Goal: Navigation & Orientation: Find specific page/section

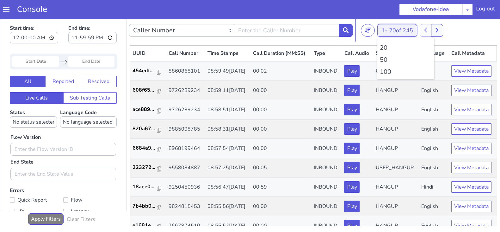
click at [383, 28] on button "1 - 20 of 245" at bounding box center [397, 30] width 40 height 13
click at [384, 71] on li "100" at bounding box center [406, 71] width 52 height 9
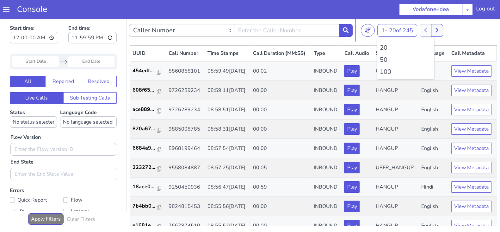
click at [384, 71] on li "100" at bounding box center [406, 71] width 52 height 9
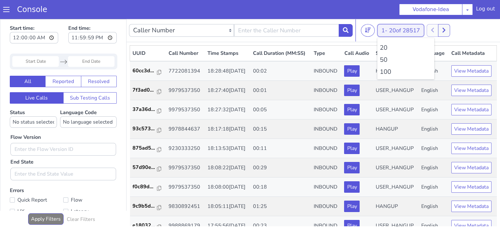
click at [387, 26] on button "1 - 20 of 28517" at bounding box center [400, 30] width 47 height 13
click at [387, 73] on li "100" at bounding box center [406, 71] width 52 height 9
click at [449, 28] on icon at bounding box center [447, 30] width 3 height 6
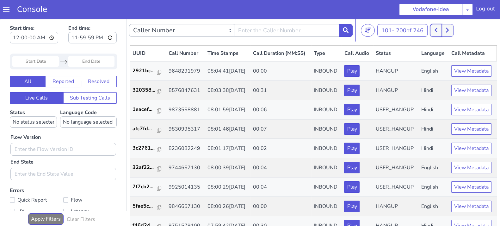
click at [441, 29] on button at bounding box center [436, 30] width 12 height 13
click at [442, 29] on icon at bounding box center [440, 30] width 3 height 6
click at [433, 29] on button at bounding box center [436, 30] width 12 height 13
click at [445, 29] on button at bounding box center [441, 30] width 12 height 13
click at [437, 29] on icon at bounding box center [435, 30] width 3 height 6
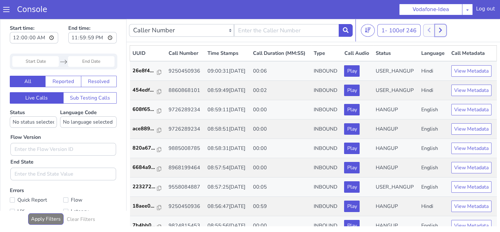
click at [445, 29] on button at bounding box center [441, 30] width 12 height 13
click at [442, 30] on button at bounding box center [436, 30] width 12 height 13
click at [448, 31] on div "1 - 100 of 247 20 50 100" at bounding box center [429, 30] width 137 height 13
click at [441, 31] on button at bounding box center [441, 30] width 12 height 13
click at [440, 31] on button at bounding box center [436, 30] width 12 height 13
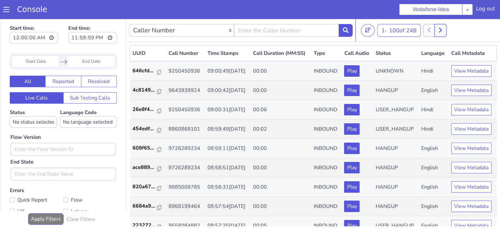
click at [445, 32] on button at bounding box center [441, 30] width 12 height 13
click at [435, 32] on button at bounding box center [436, 30] width 12 height 13
click at [440, 32] on icon at bounding box center [440, 30] width 3 height 6
click at [438, 29] on icon at bounding box center [436, 30] width 3 height 5
click at [442, 30] on icon at bounding box center [440, 30] width 3 height 5
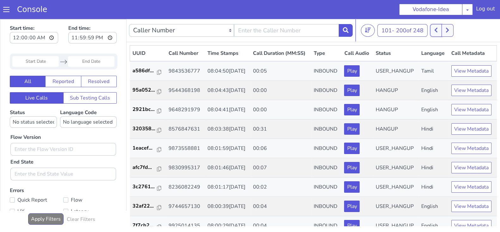
click at [437, 29] on icon at bounding box center [435, 30] width 3 height 6
click at [446, 28] on button at bounding box center [441, 30] width 12 height 13
click at [434, 29] on button at bounding box center [436, 30] width 12 height 13
click at [446, 31] on button at bounding box center [441, 30] width 12 height 13
click at [437, 31] on icon at bounding box center [436, 30] width 3 height 5
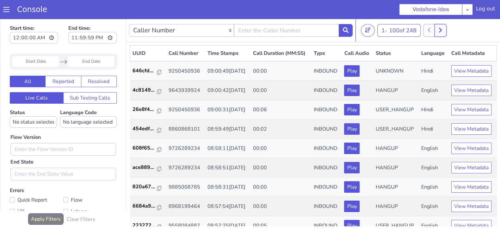
click at [442, 31] on icon at bounding box center [440, 30] width 3 height 6
click at [438, 29] on icon at bounding box center [435, 30] width 3 height 6
click at [445, 29] on button at bounding box center [441, 30] width 12 height 13
click at [438, 28] on icon at bounding box center [436, 30] width 3 height 5
click at [445, 28] on button at bounding box center [441, 30] width 12 height 13
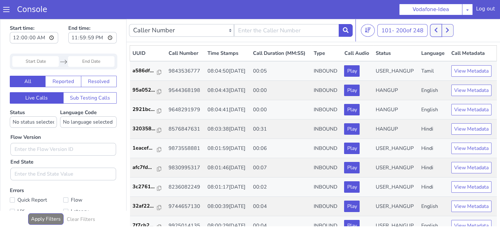
click at [437, 29] on icon at bounding box center [436, 30] width 3 height 5
click at [446, 30] on button at bounding box center [441, 30] width 12 height 13
click at [438, 29] on icon at bounding box center [435, 30] width 3 height 6
click at [444, 35] on button at bounding box center [441, 30] width 12 height 13
click at [438, 34] on button at bounding box center [436, 30] width 12 height 13
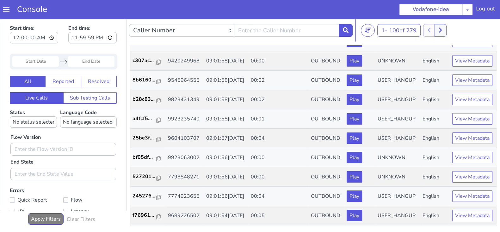
scroll to position [231, 0]
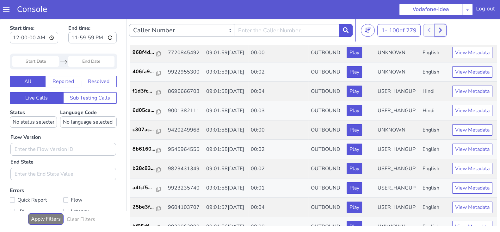
click at [445, 31] on button at bounding box center [441, 30] width 12 height 13
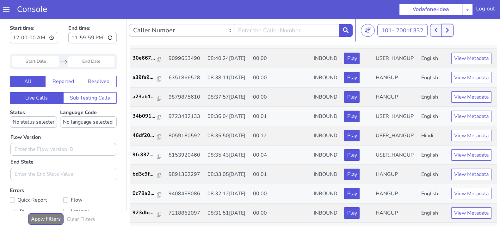
scroll to position [583, 0]
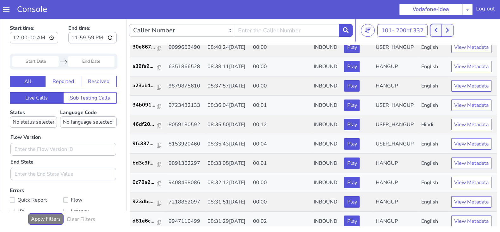
click at [438, 32] on button at bounding box center [436, 30] width 12 height 13
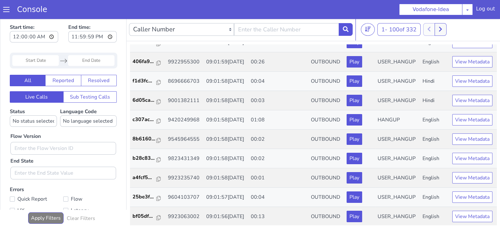
scroll to position [1225, 0]
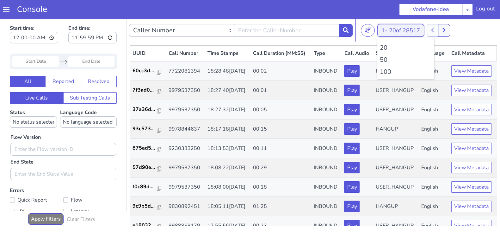
click at [389, 31] on button "1 - 20 of 28517" at bounding box center [400, 30] width 47 height 13
click at [388, 73] on li "100" at bounding box center [406, 71] width 52 height 9
drag, startPoint x: 446, startPoint y: 32, endPoint x: 443, endPoint y: 20, distance: 12.1
click at [446, 32] on button at bounding box center [448, 30] width 12 height 13
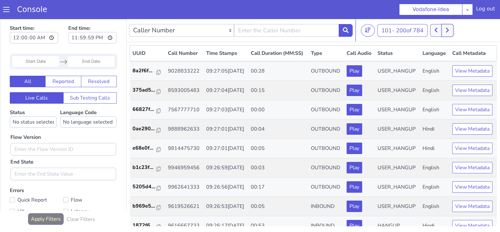
click at [451, 31] on button at bounding box center [448, 30] width 12 height 13
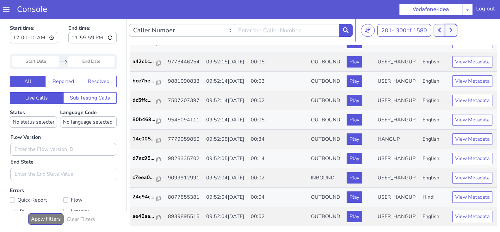
scroll to position [2, 0]
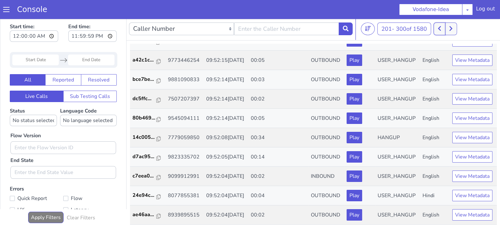
click at [439, 29] on button at bounding box center [440, 28] width 12 height 13
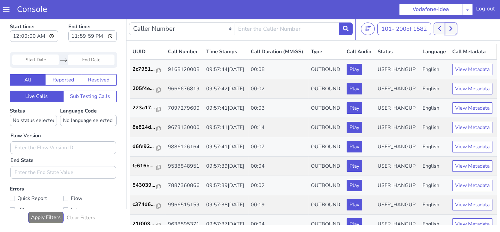
click at [452, 23] on button at bounding box center [451, 28] width 12 height 13
click at [455, 28] on button at bounding box center [451, 28] width 12 height 13
